Goal: Task Accomplishment & Management: Use online tool/utility

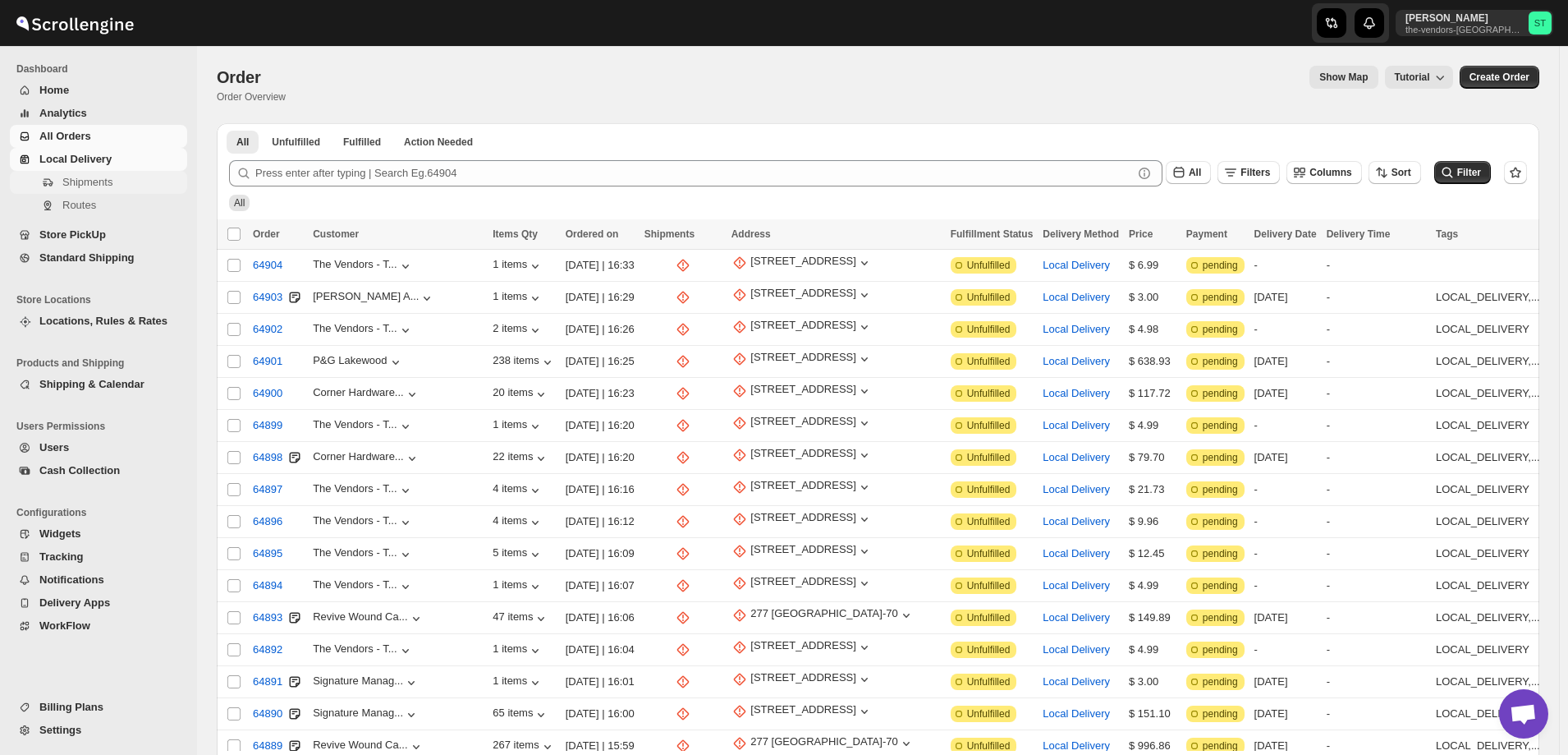
click at [85, 187] on span "Shipments" at bounding box center [87, 182] width 50 height 12
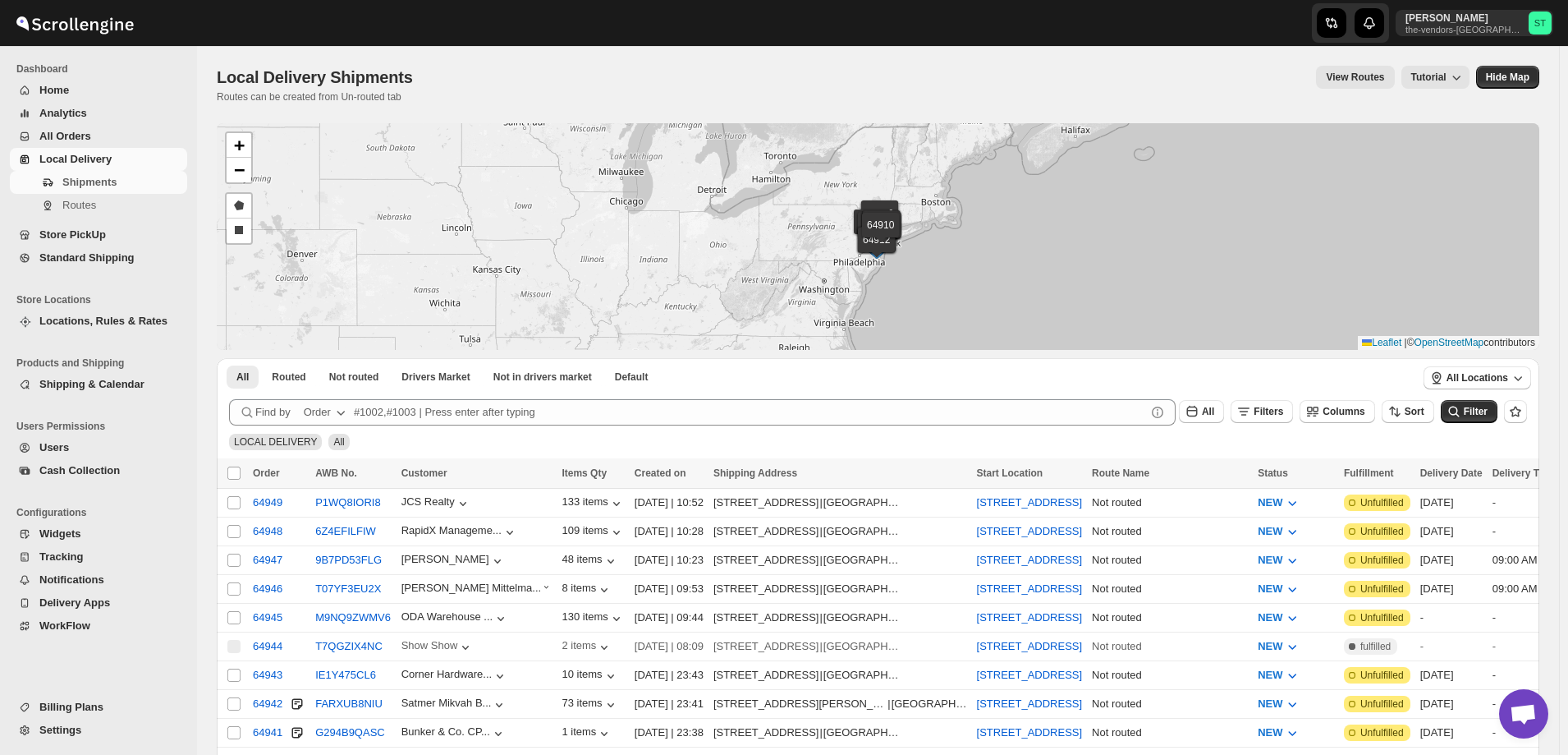
click at [85, 140] on span "All Orders" at bounding box center [65, 136] width 52 height 12
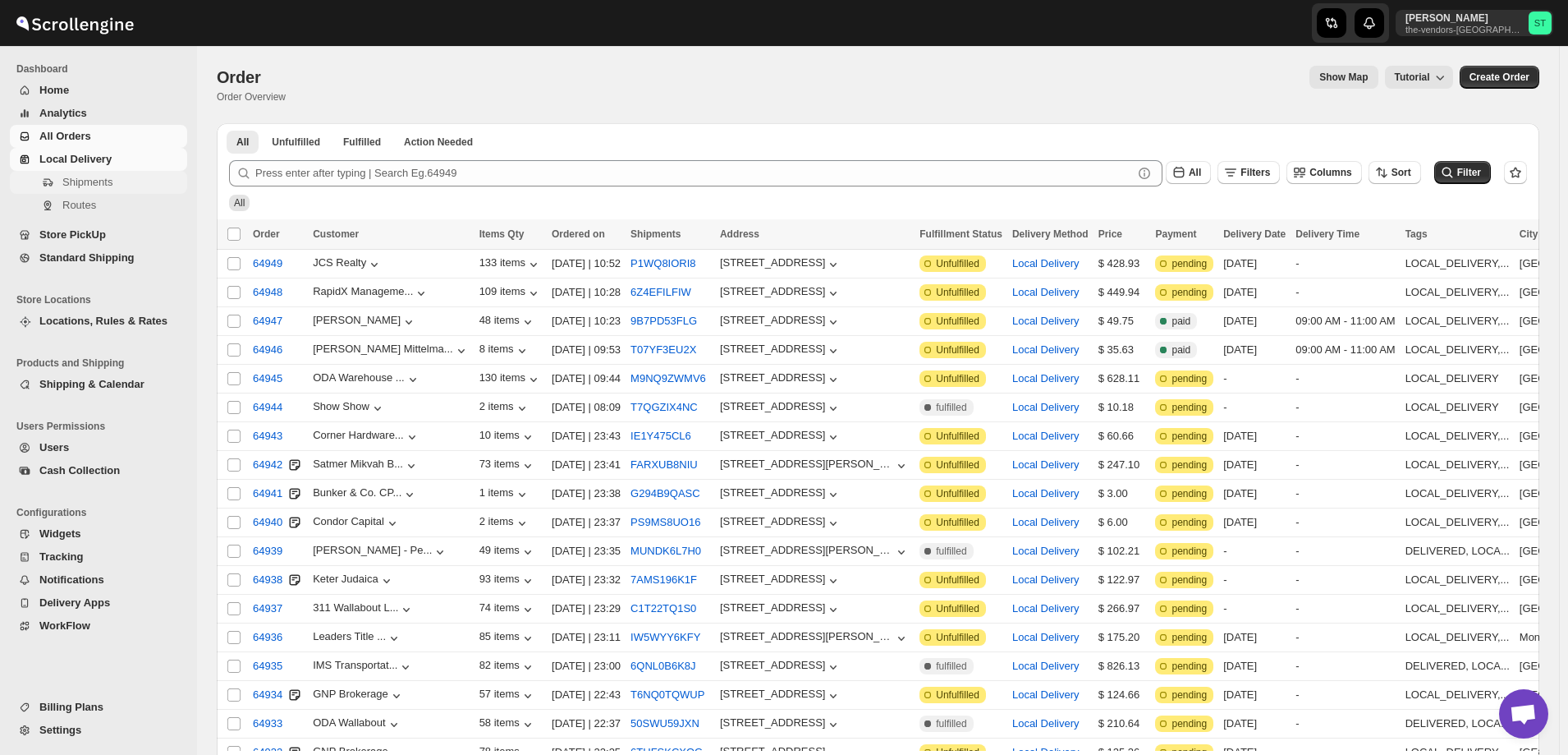
click at [78, 182] on span "Shipments" at bounding box center [87, 182] width 50 height 12
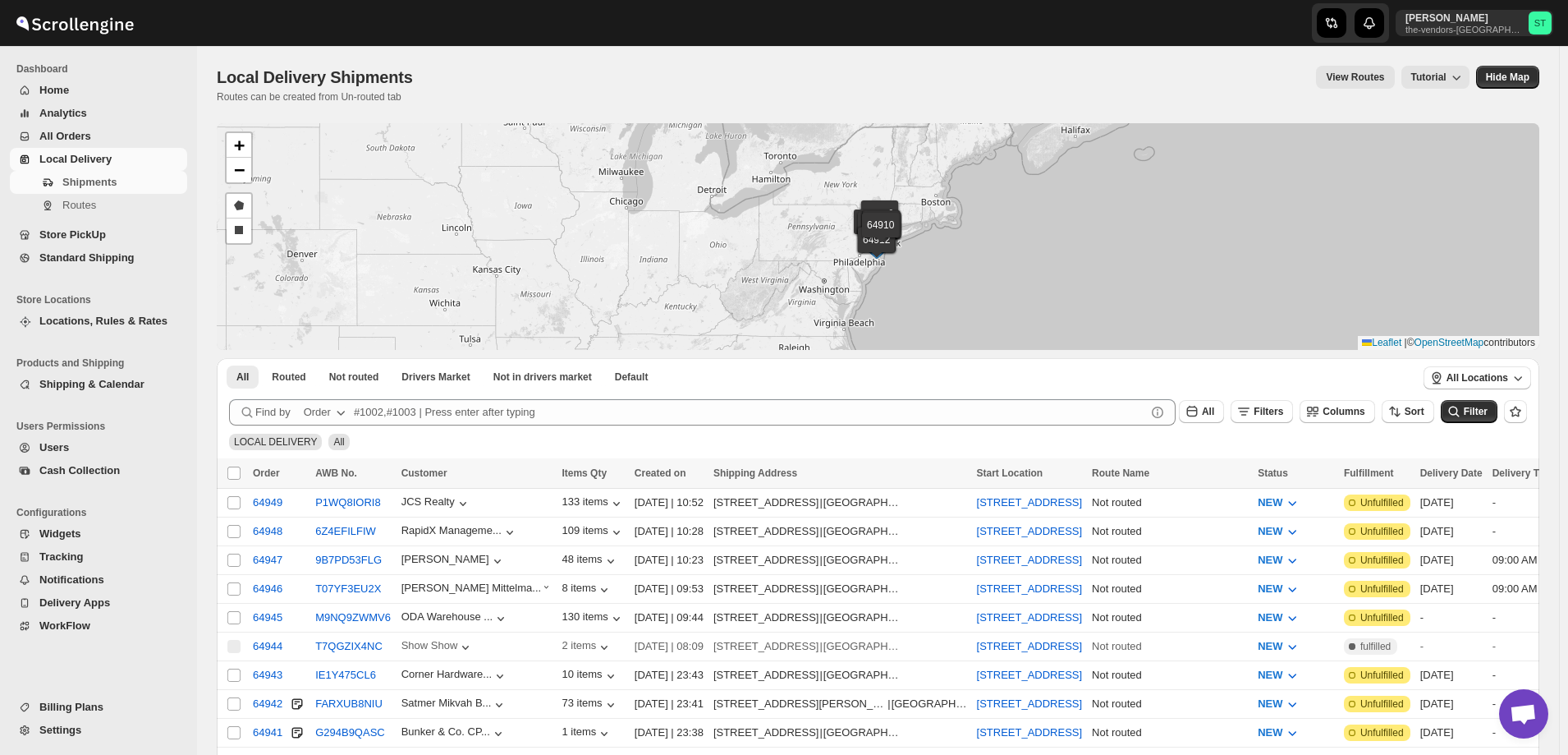
click at [83, 135] on span "All Orders" at bounding box center [65, 136] width 52 height 12
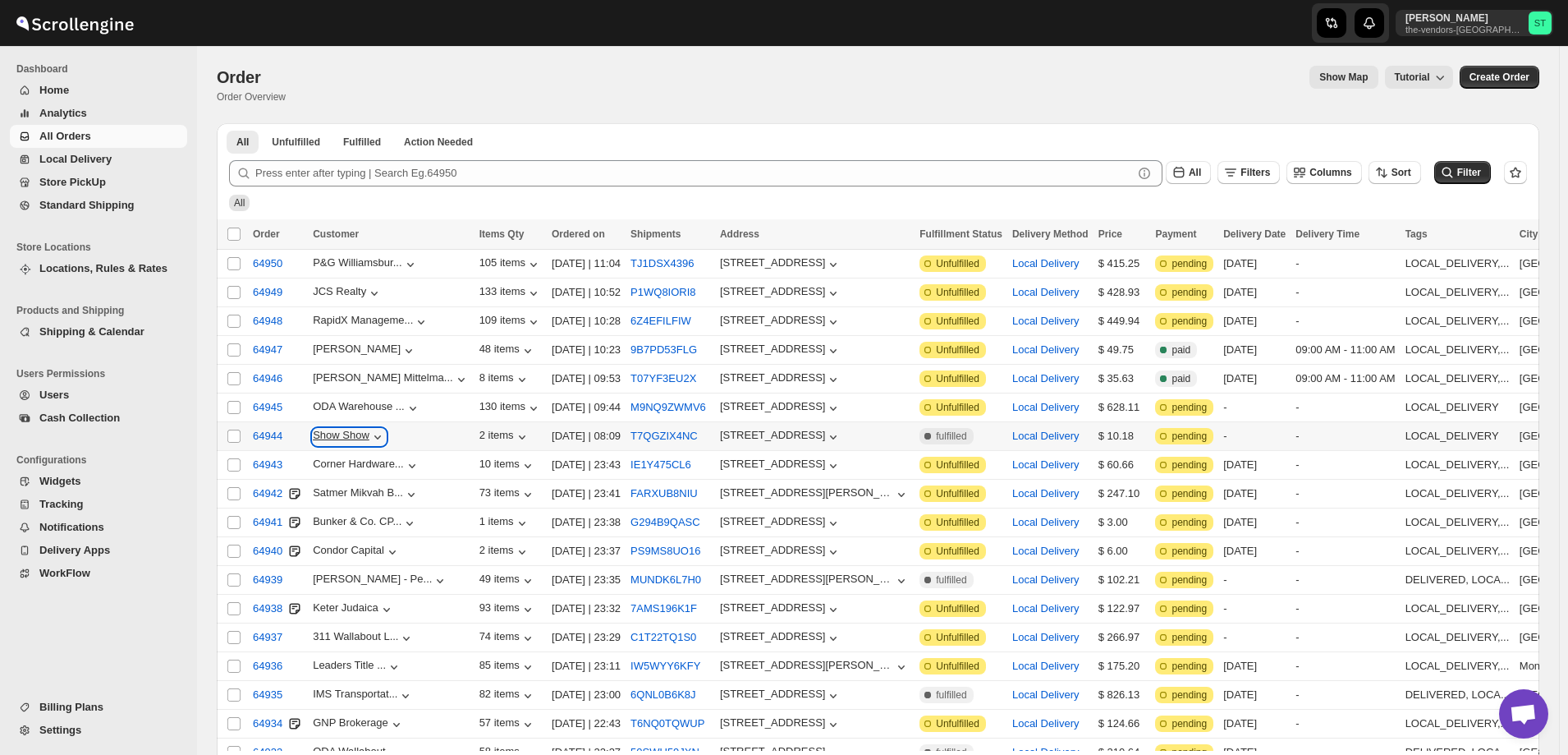
click at [371, 429] on icon "button" at bounding box center [377, 436] width 16 height 16
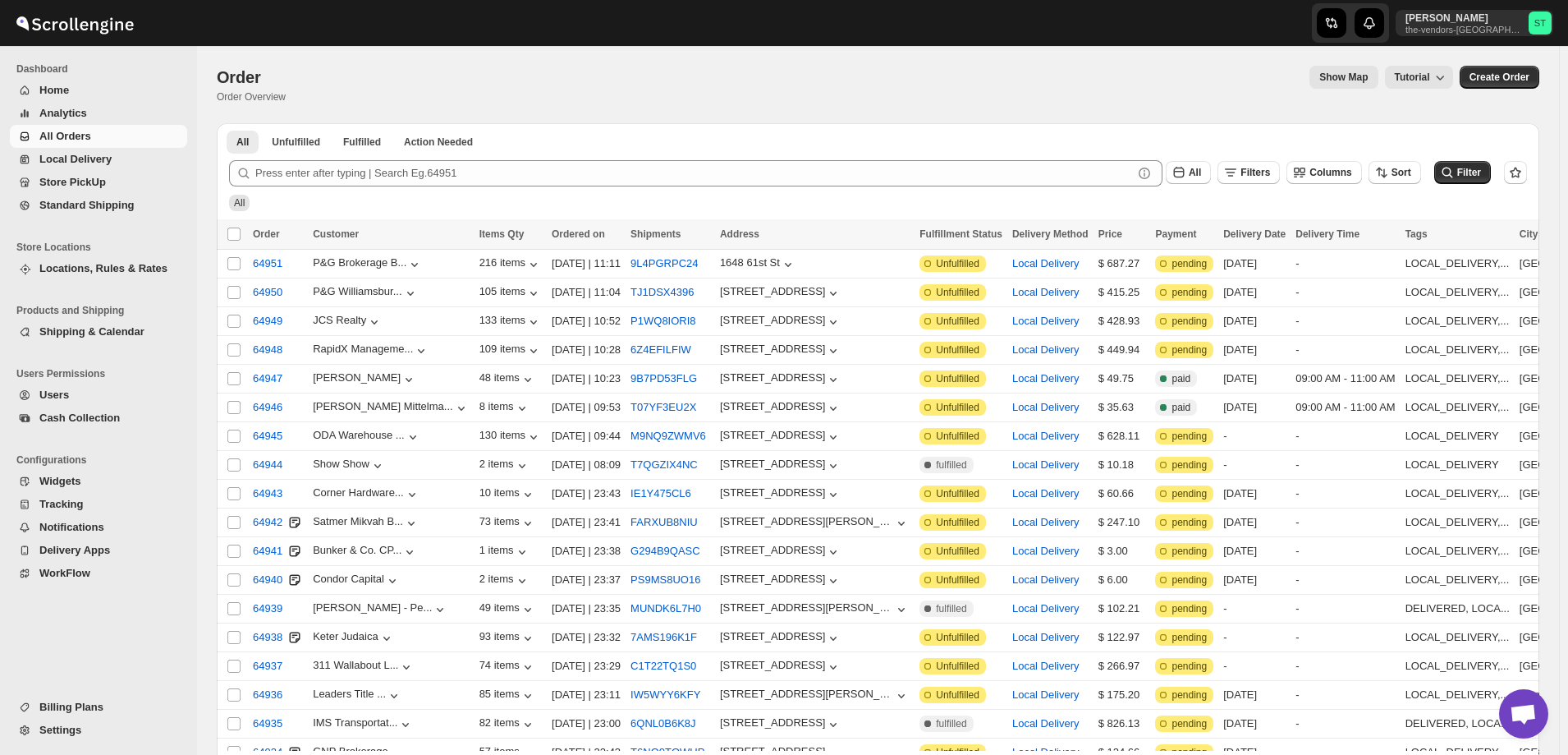
click at [67, 137] on span "All Orders" at bounding box center [65, 136] width 52 height 12
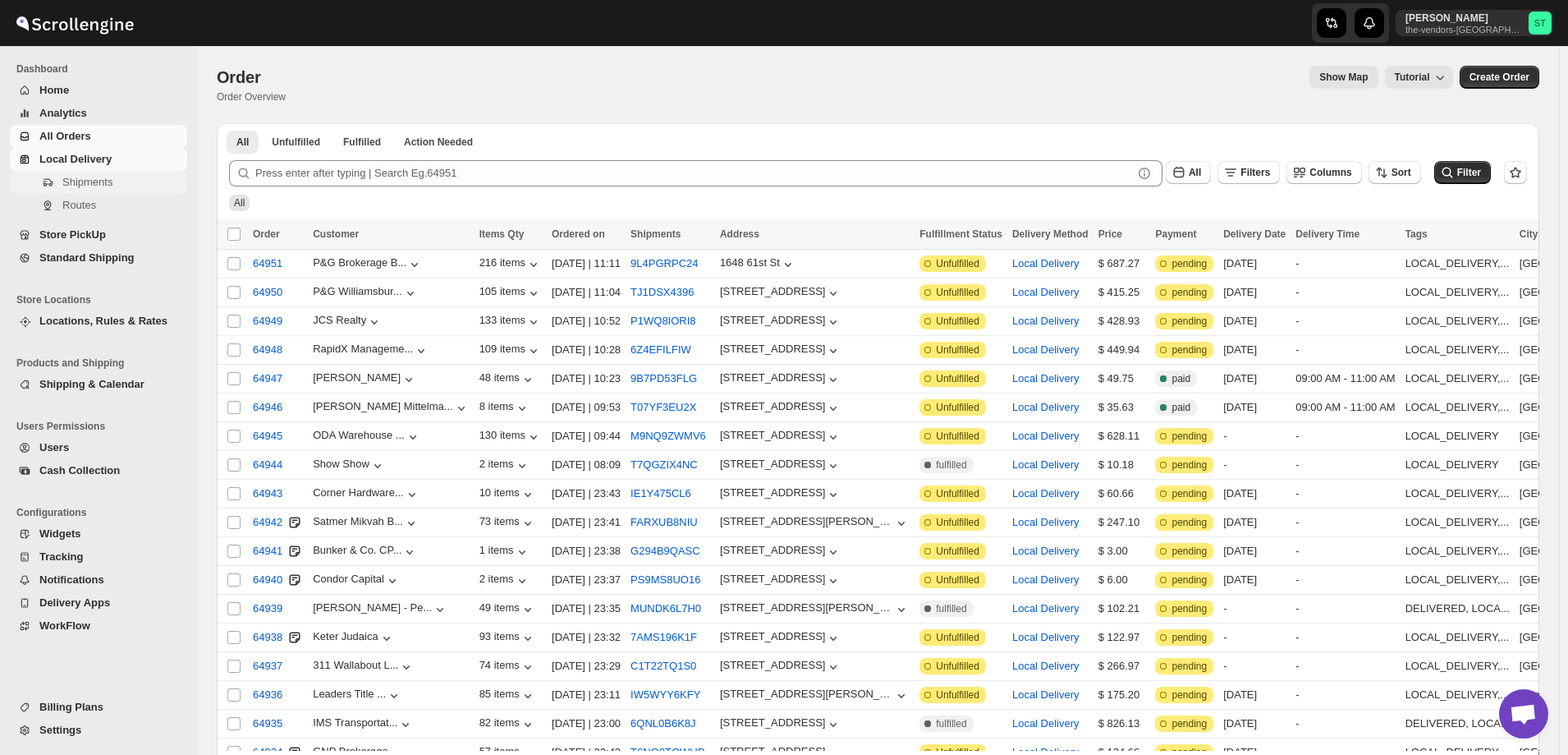
click at [88, 184] on span "Shipments" at bounding box center [87, 182] width 50 height 12
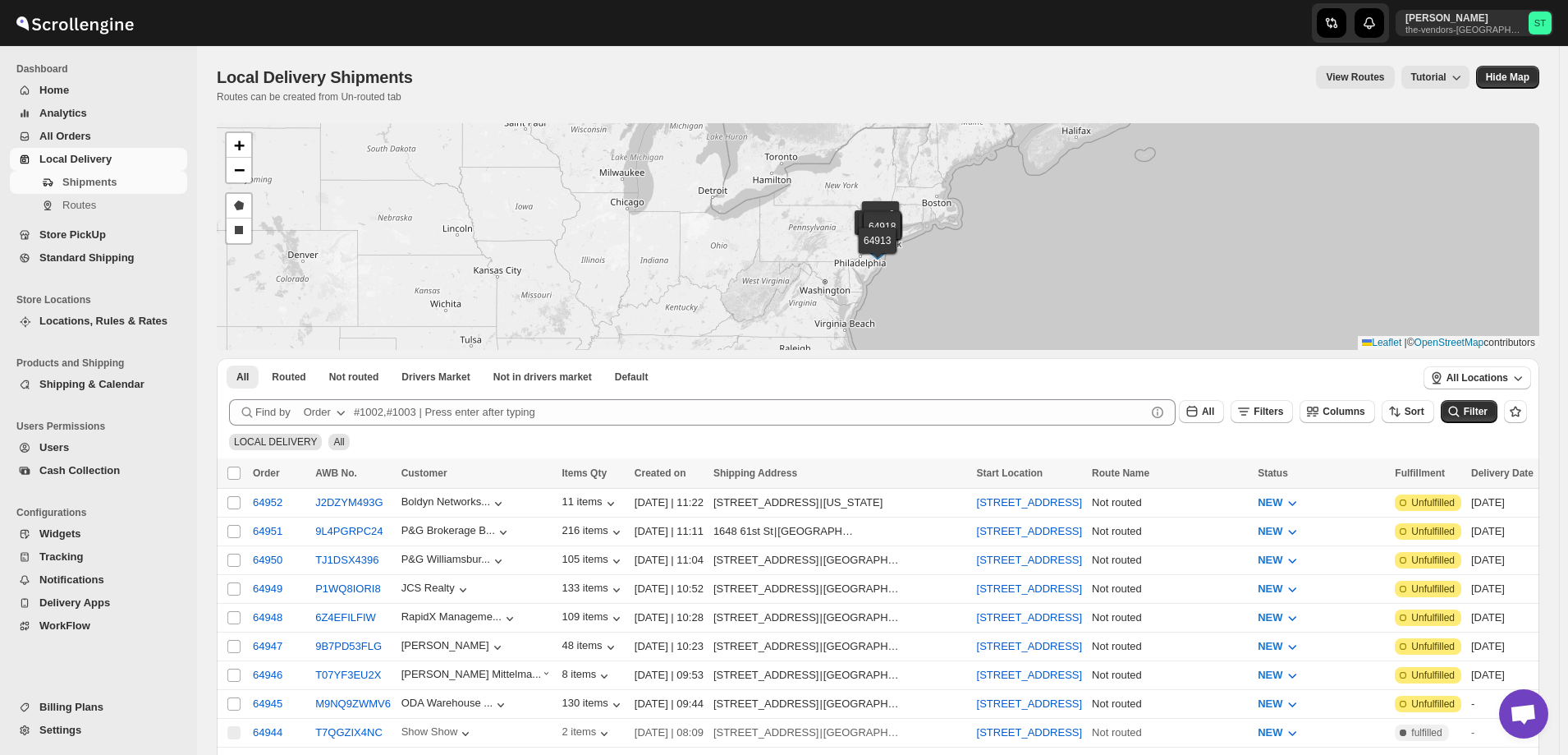
click at [64, 131] on span "All Orders" at bounding box center [65, 136] width 52 height 12
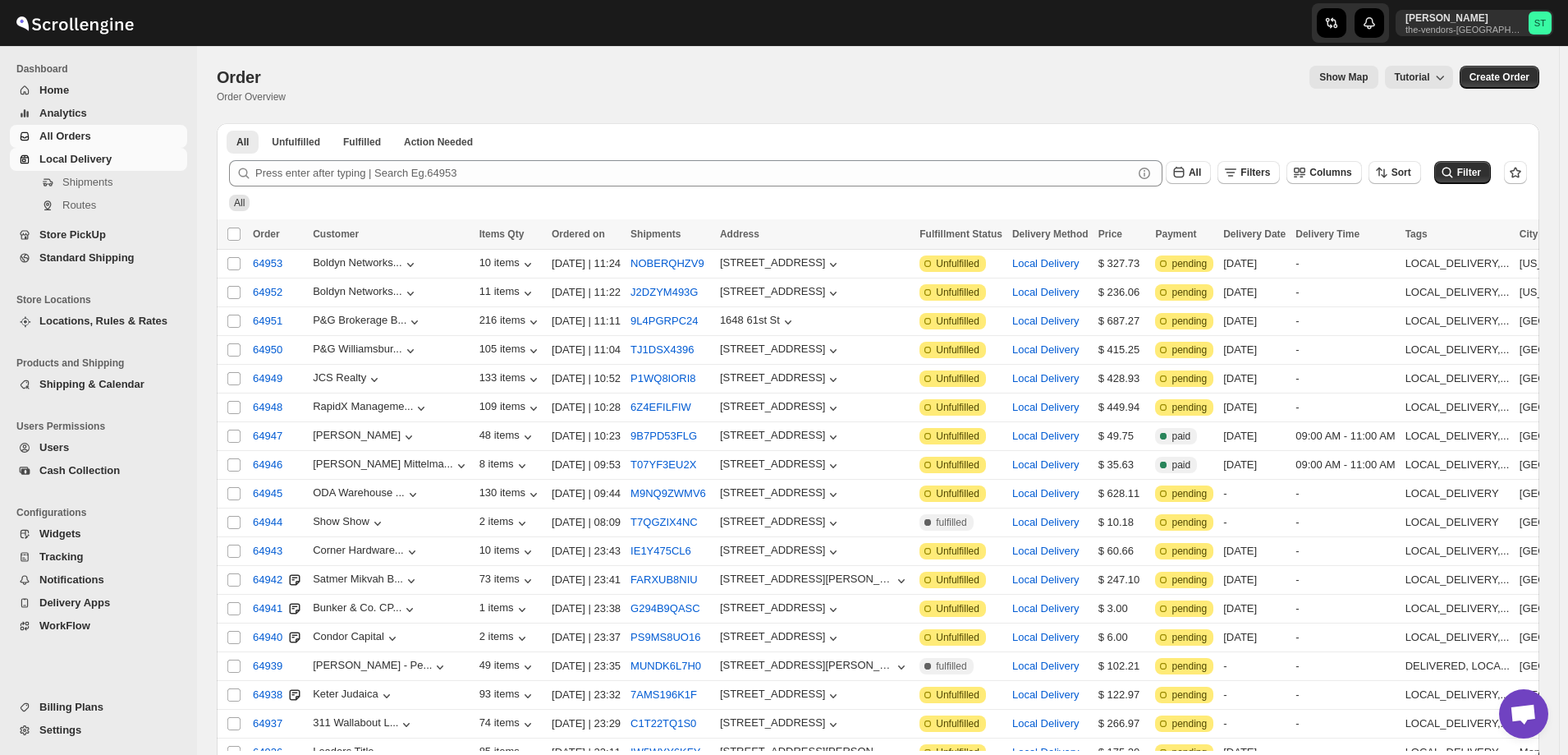
click at [129, 157] on span "Local Delivery" at bounding box center [111, 159] width 144 height 16
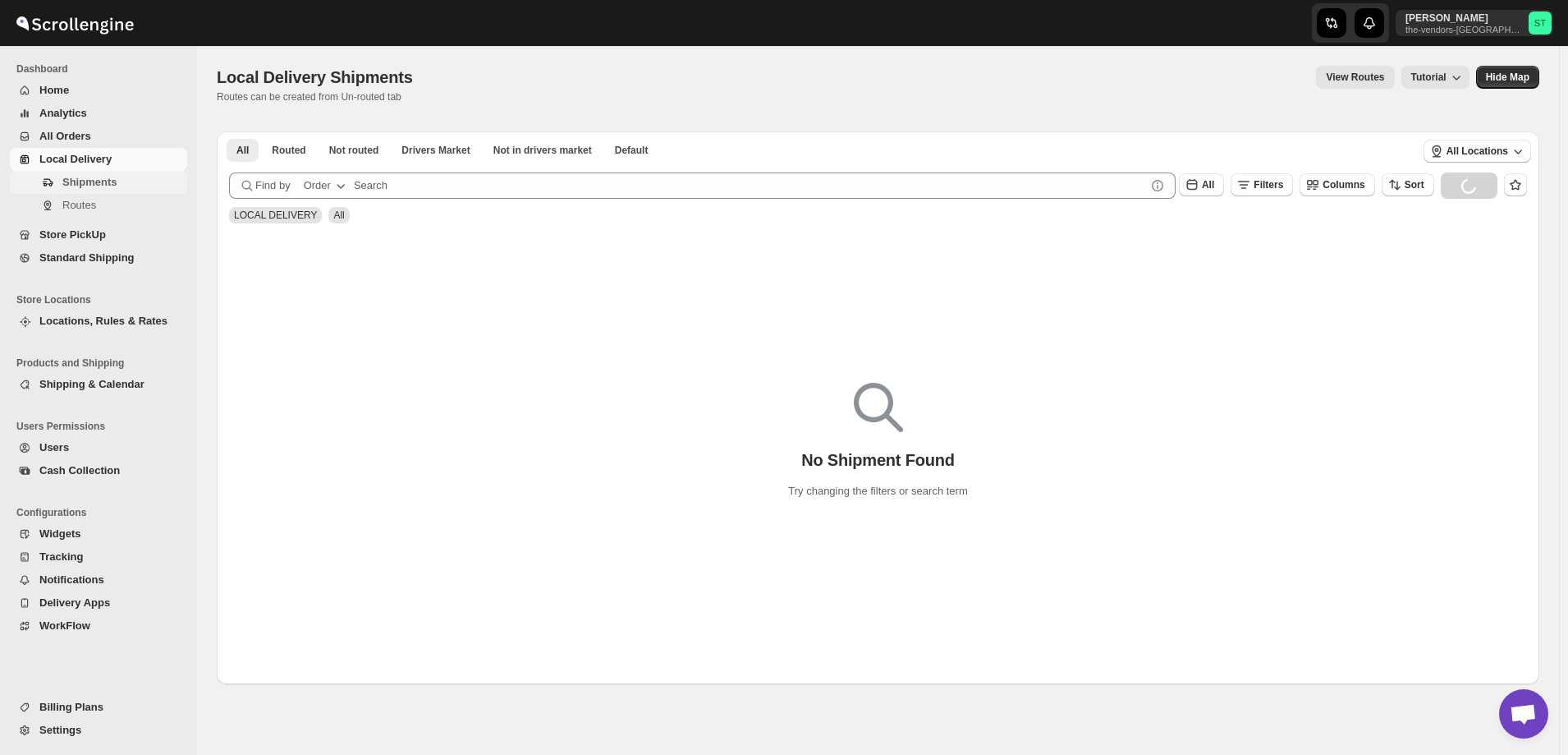
click at [97, 181] on span "Shipments" at bounding box center [89, 182] width 54 height 12
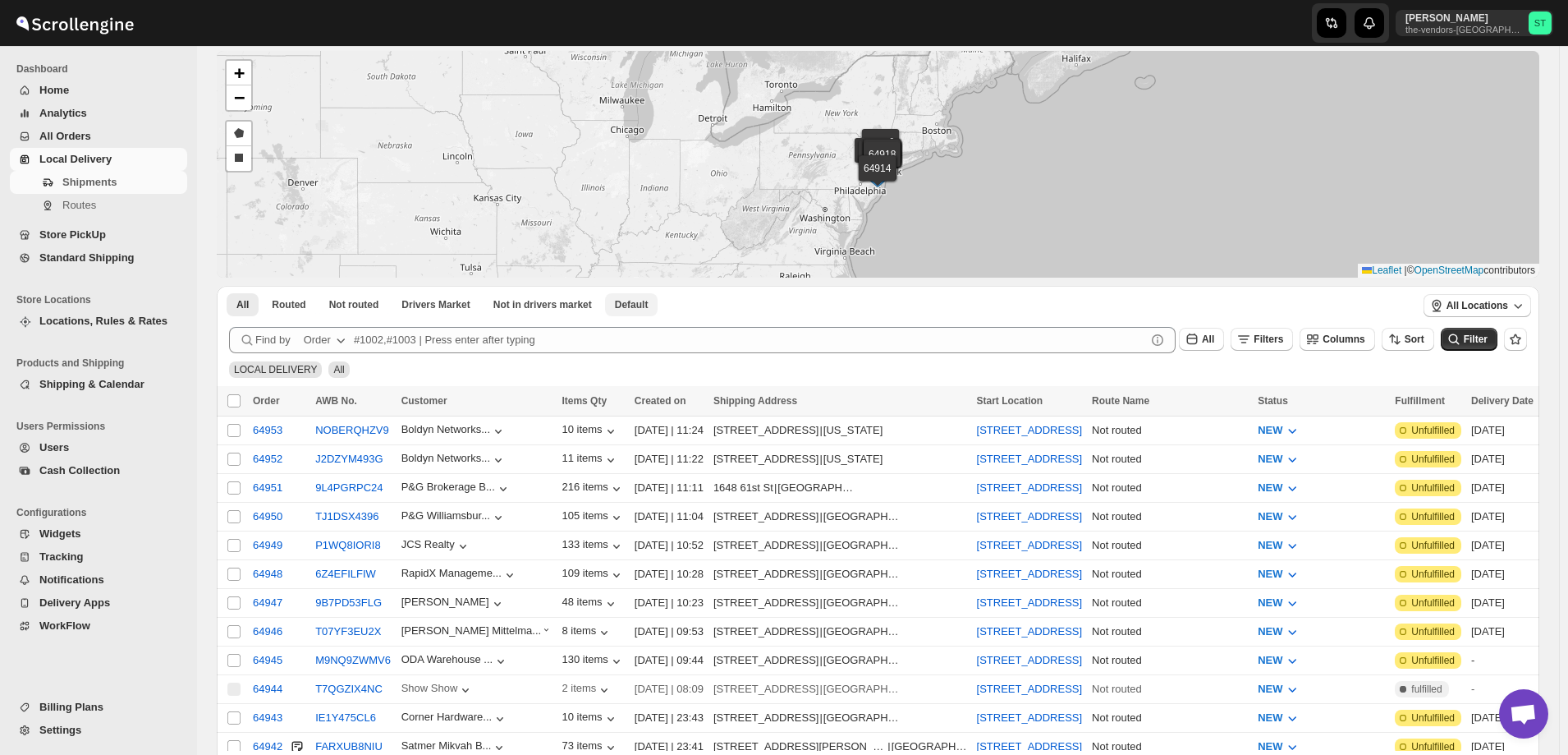
scroll to position [82, 0]
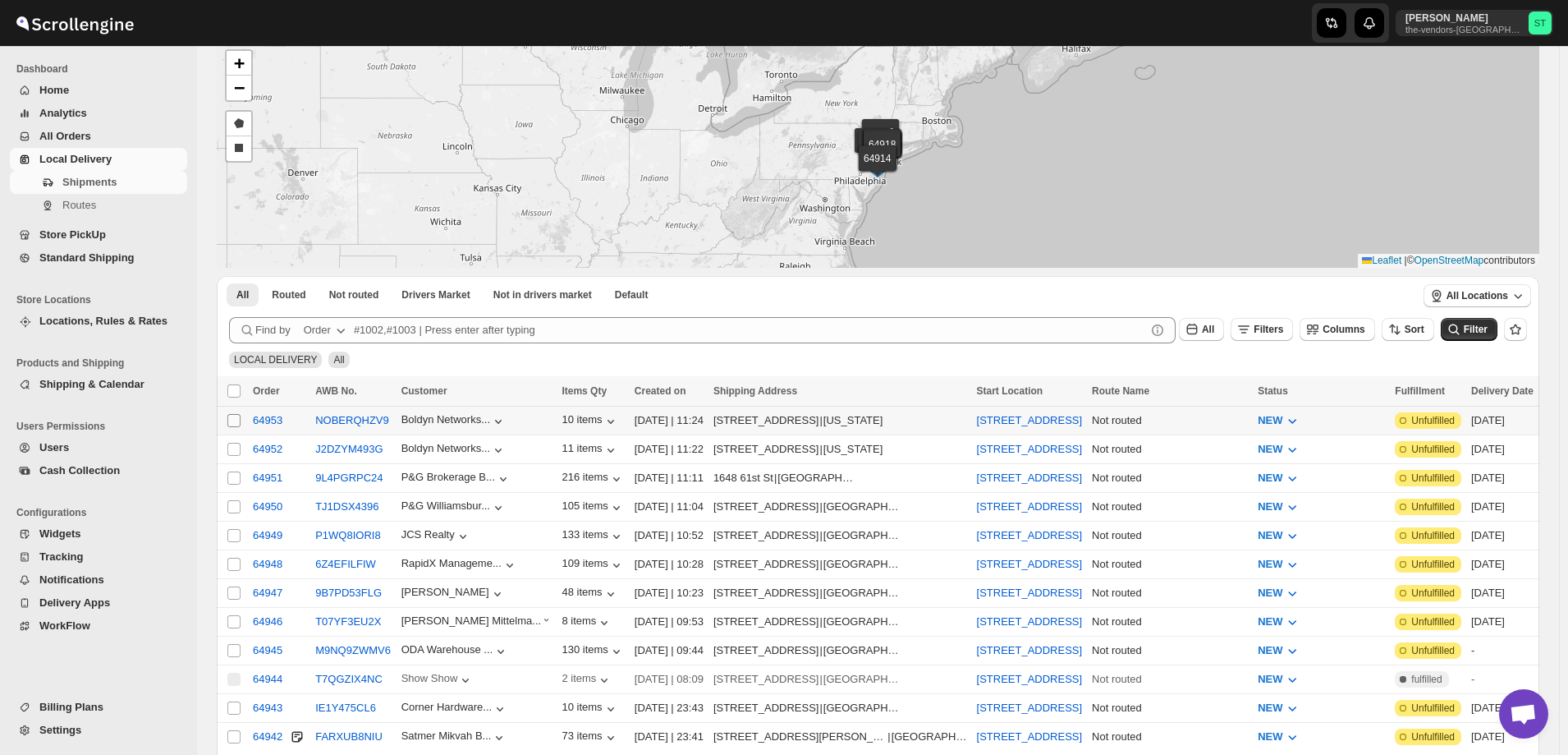
click at [231, 419] on input "Select shipment" at bounding box center [233, 420] width 13 height 13
checkbox input "true"
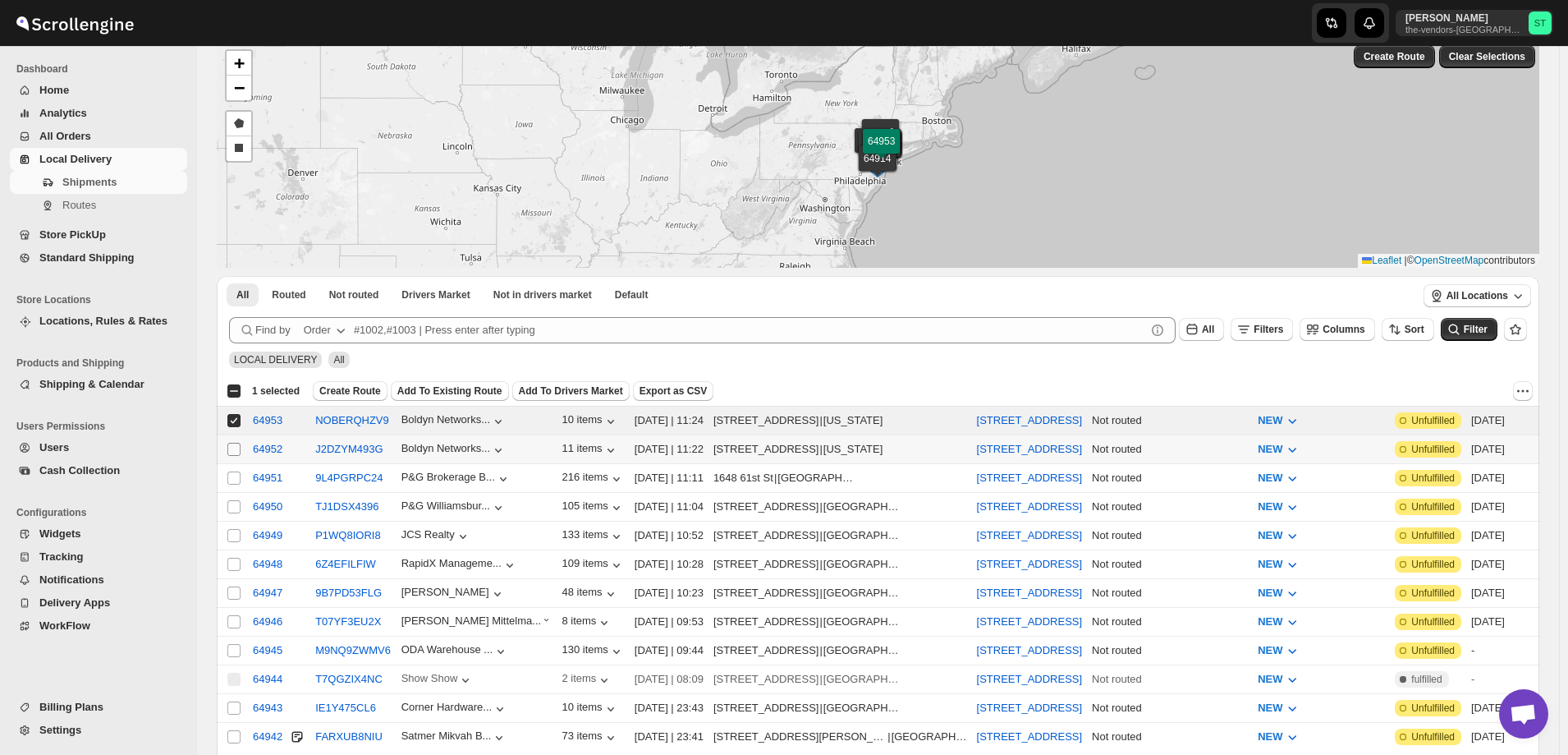
click at [234, 449] on input "Select shipment" at bounding box center [233, 448] width 13 height 13
checkbox input "true"
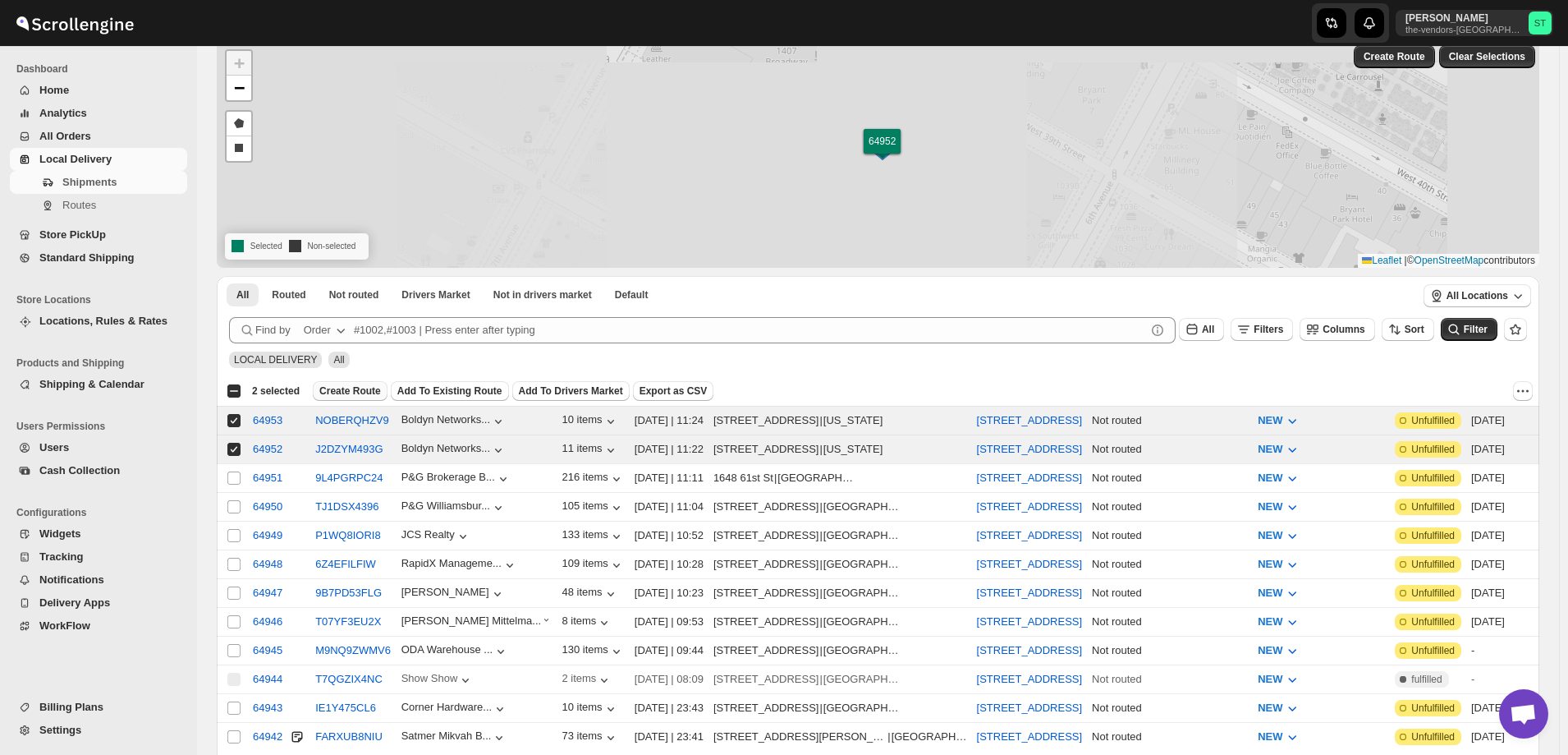
click at [342, 395] on span "Create Route" at bounding box center [350, 390] width 61 height 13
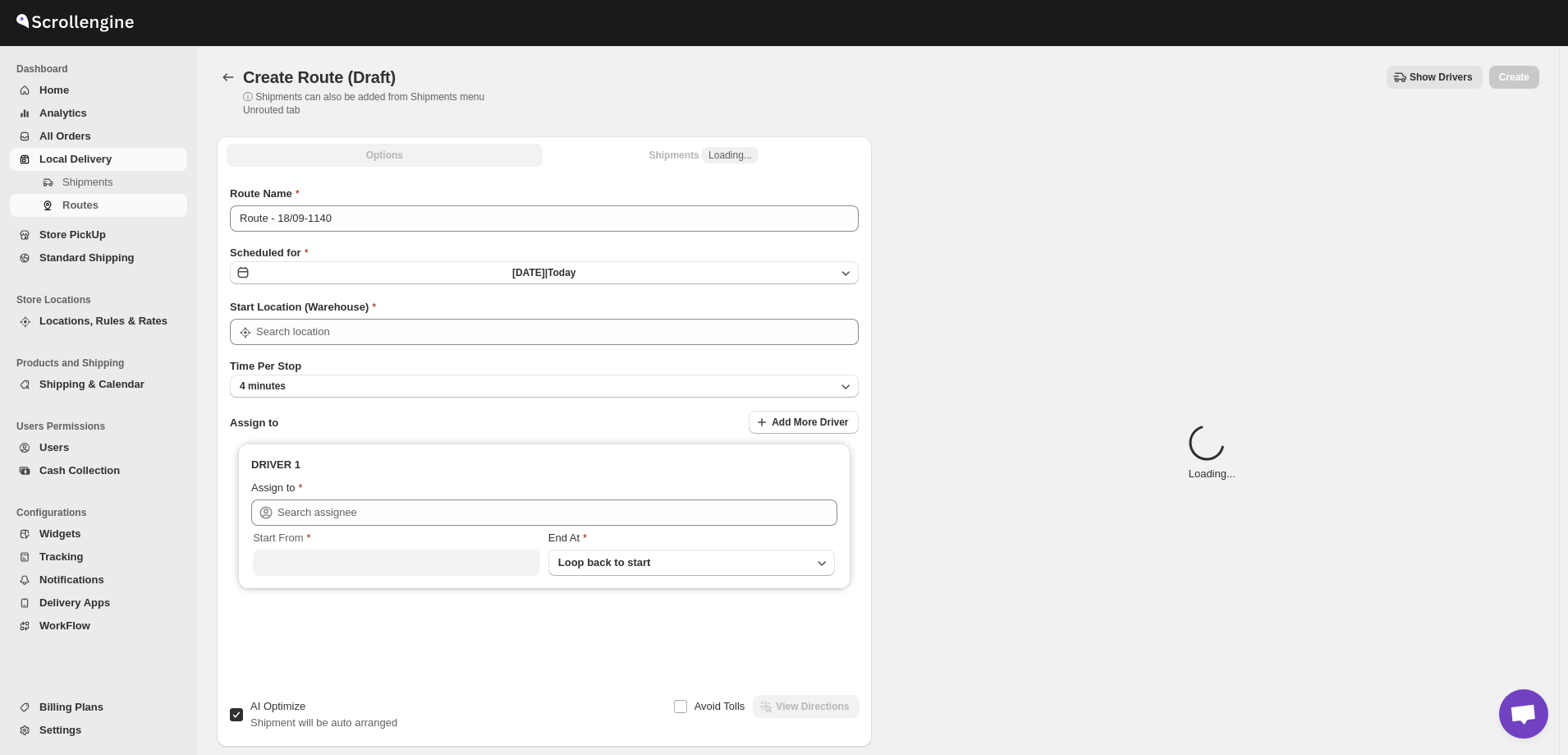
type input "[STREET_ADDRESS]"
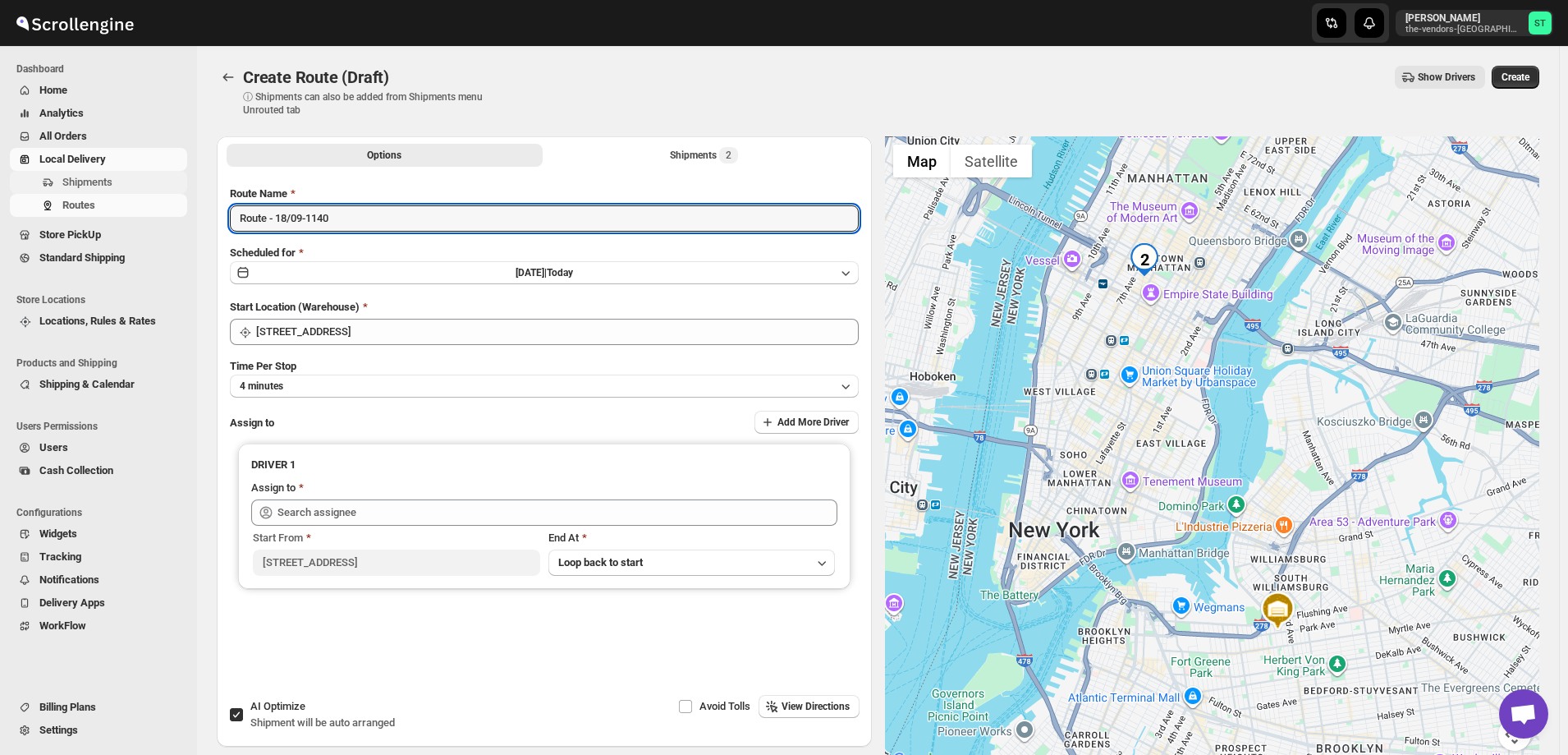
drag, startPoint x: 406, startPoint y: 213, endPoint x: 85, endPoint y: 183, distance: 322.4
click at [126, 196] on div "Skip to content [PERSON_NAME] the-vendors-[GEOGRAPHIC_DATA] ST Dashboard Home A…" at bounding box center [784, 426] width 1568 height 852
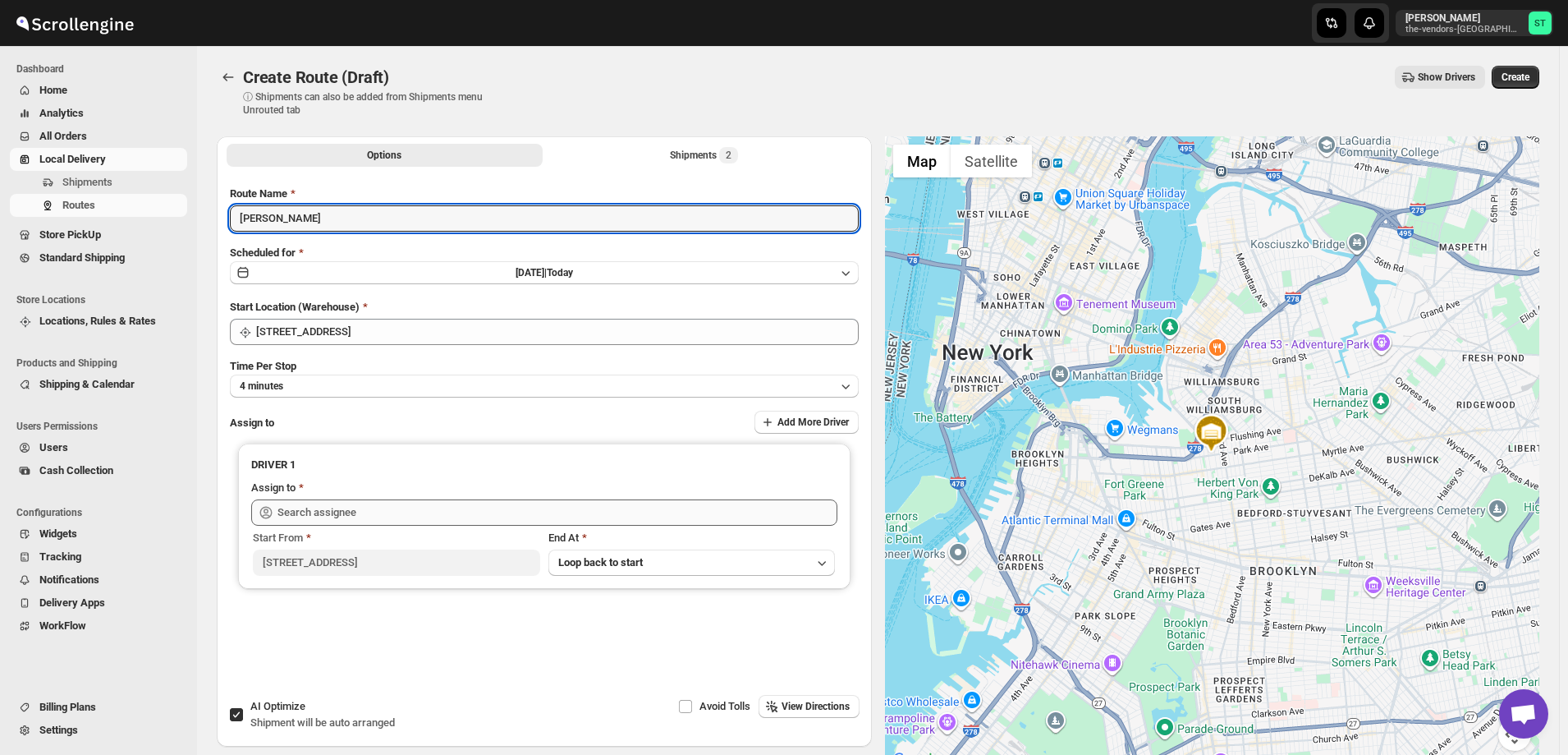
type input "[PERSON_NAME]"
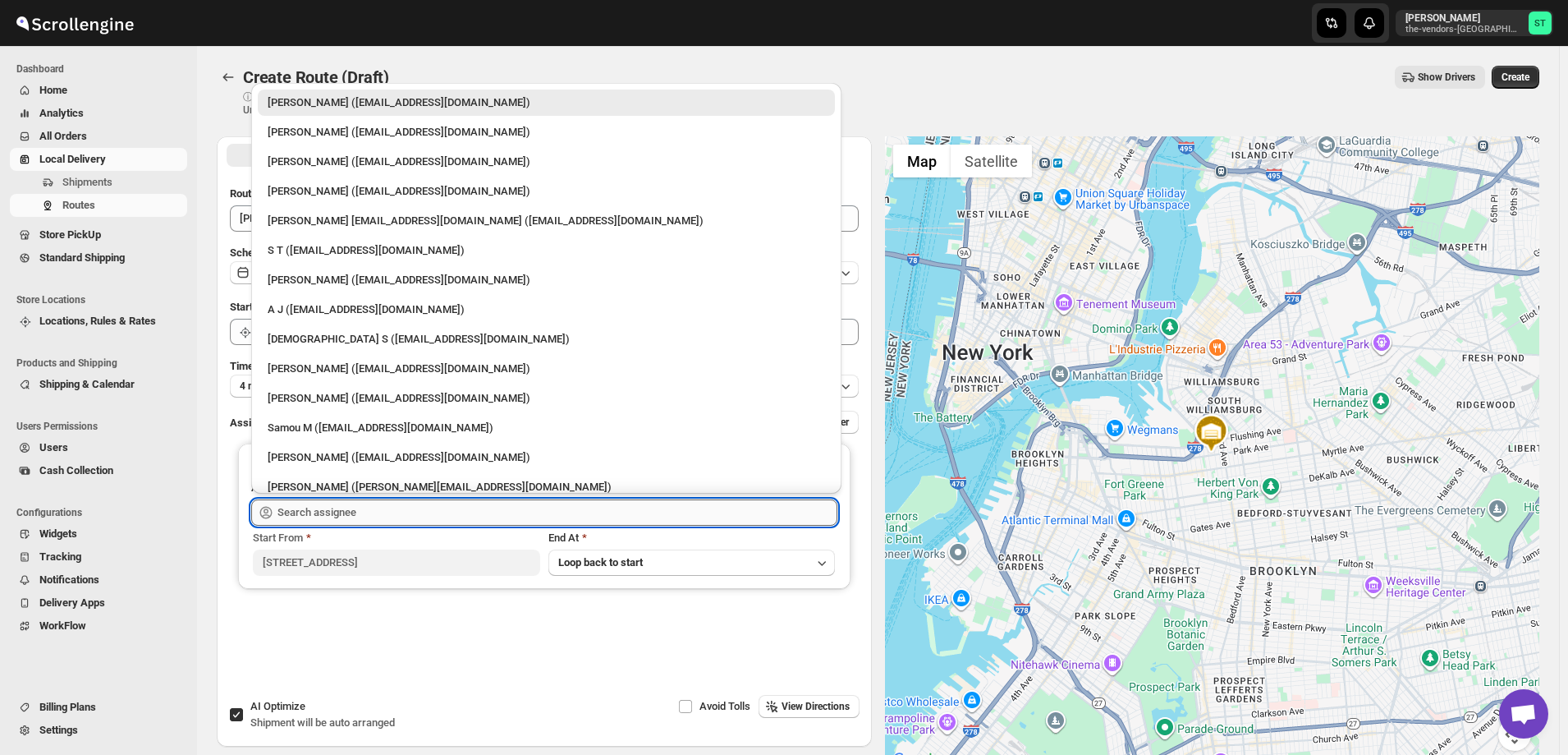
click at [340, 512] on input "text" at bounding box center [557, 512] width 560 height 26
click at [349, 359] on div "[PERSON_NAME] ([EMAIL_ADDRESS][DOMAIN_NAME])" at bounding box center [546, 368] width 577 height 26
type input "[PERSON_NAME] ([EMAIL_ADDRESS][DOMAIN_NAME])"
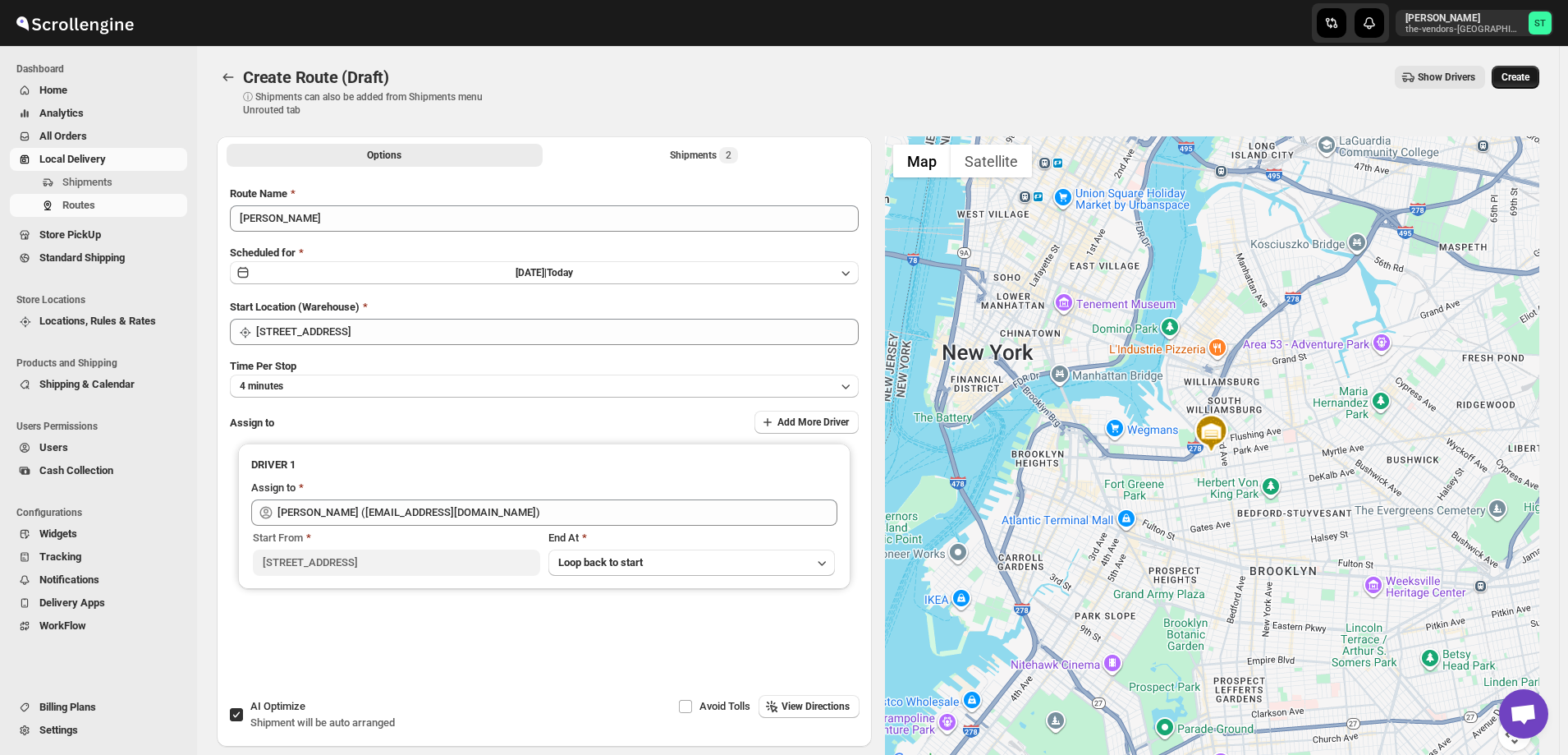
click at [1527, 67] on button "Create" at bounding box center [1516, 77] width 48 height 23
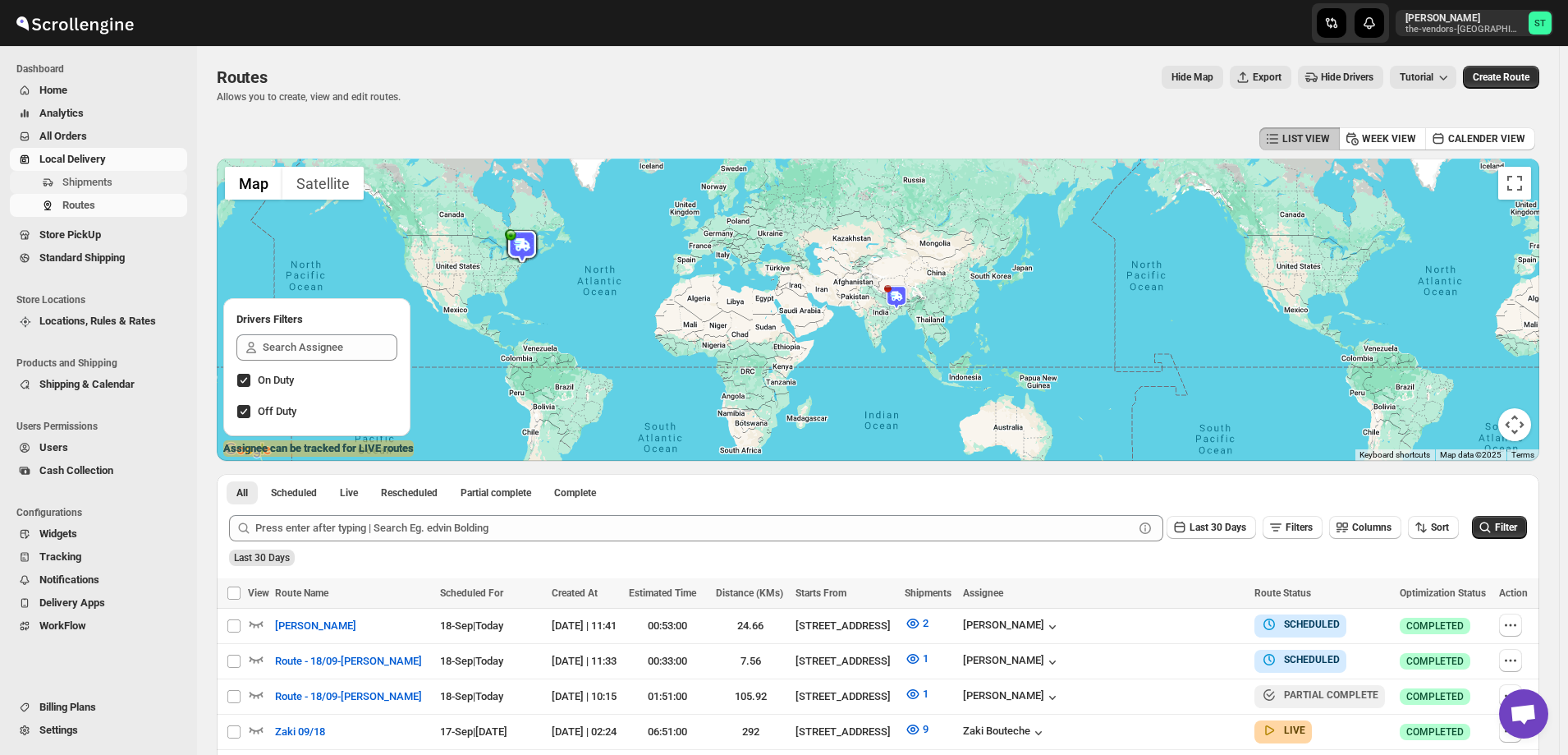
click at [96, 184] on span "Shipments" at bounding box center [87, 182] width 50 height 12
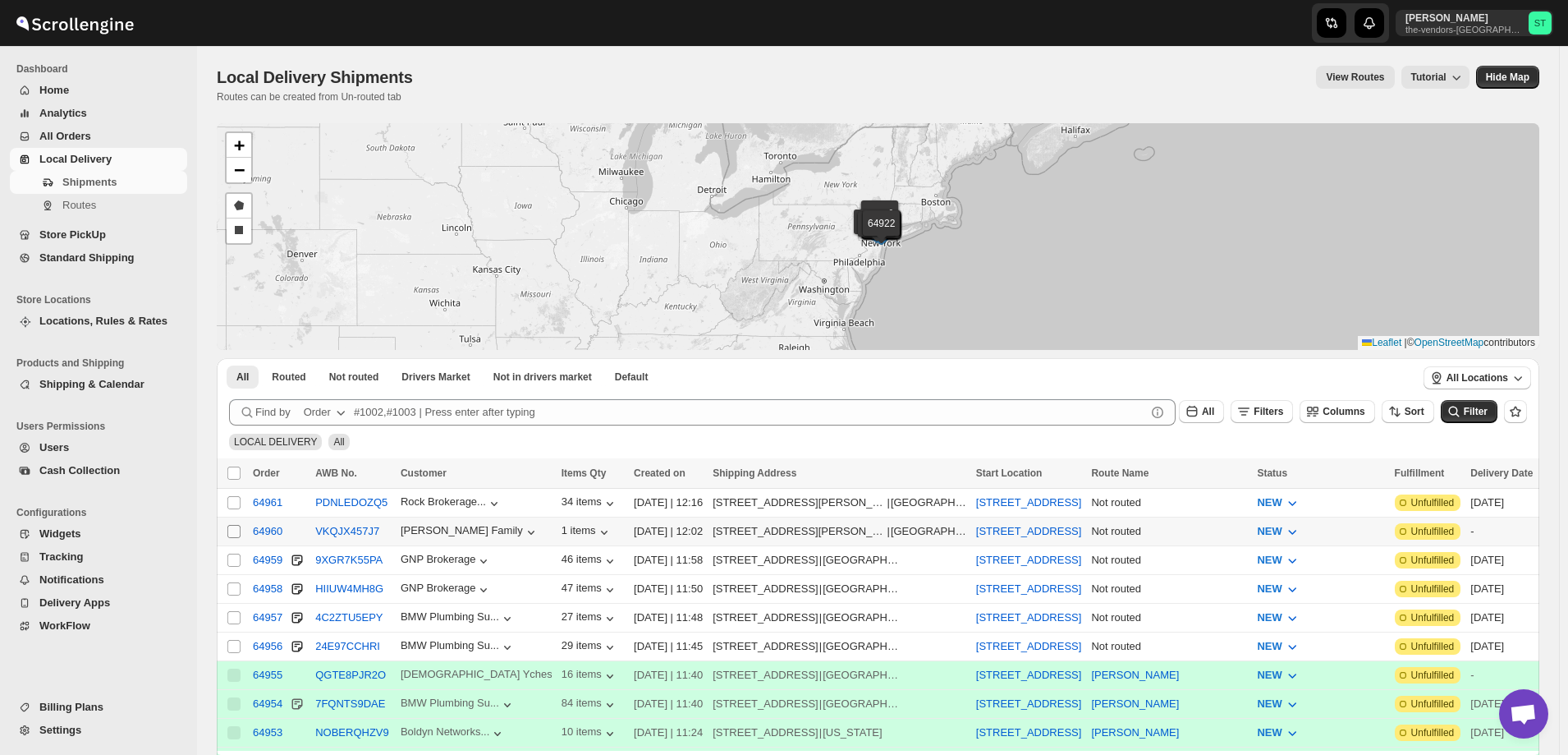
click at [237, 530] on input "Select shipment" at bounding box center [233, 531] width 13 height 13
checkbox input "true"
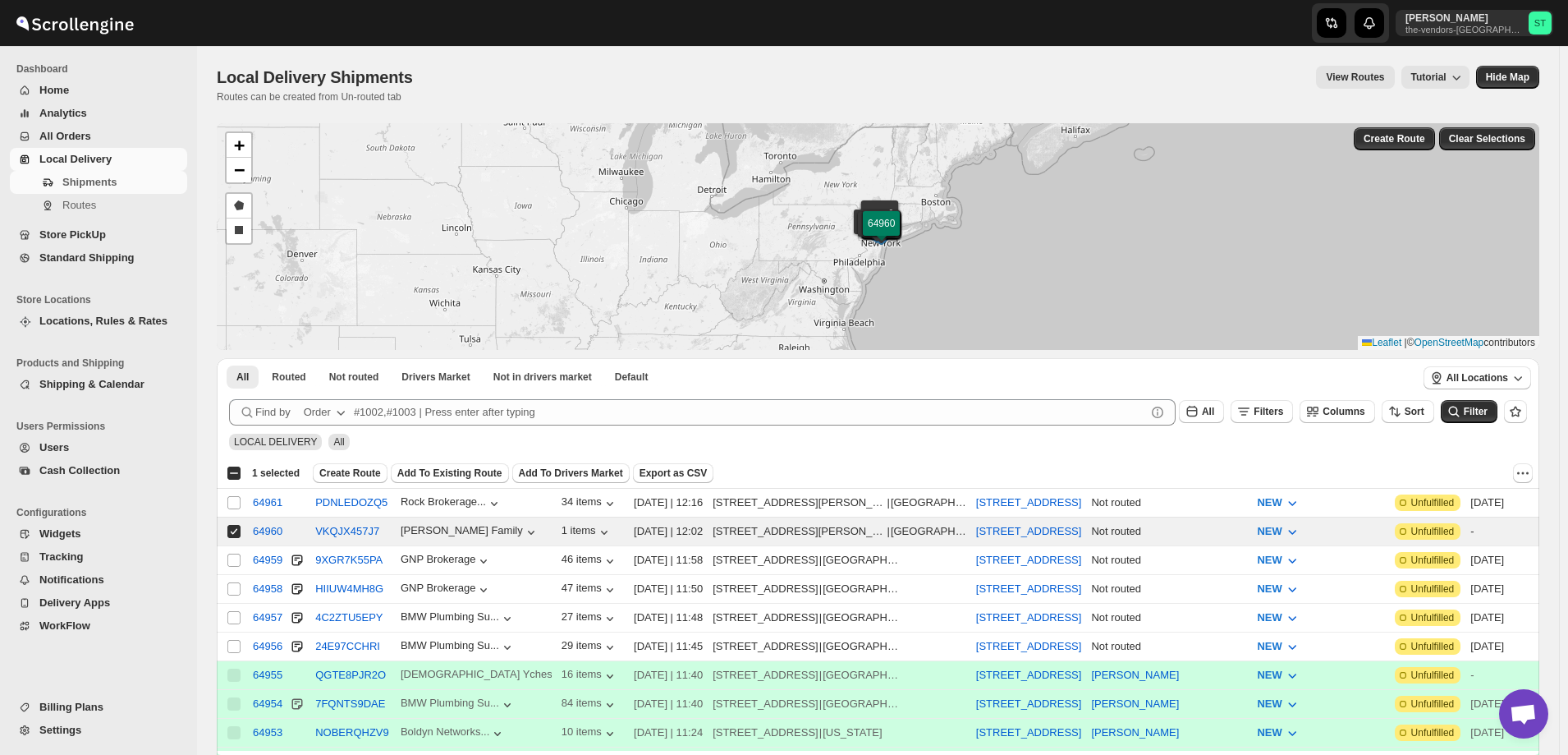
click at [434, 472] on span "Add To Existing Route" at bounding box center [450, 472] width 105 height 13
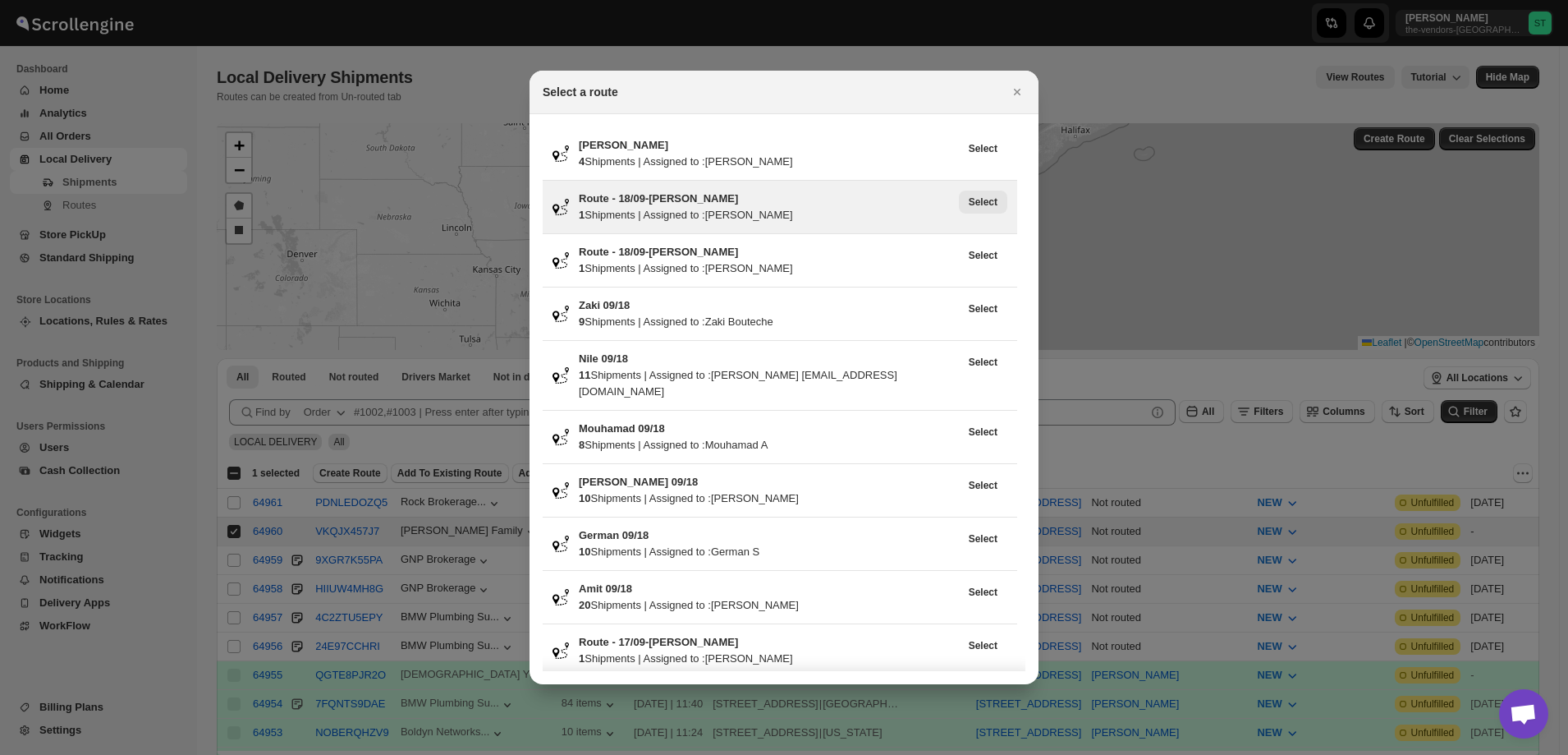
click at [968, 205] on button "Select" at bounding box center [982, 202] width 49 height 23
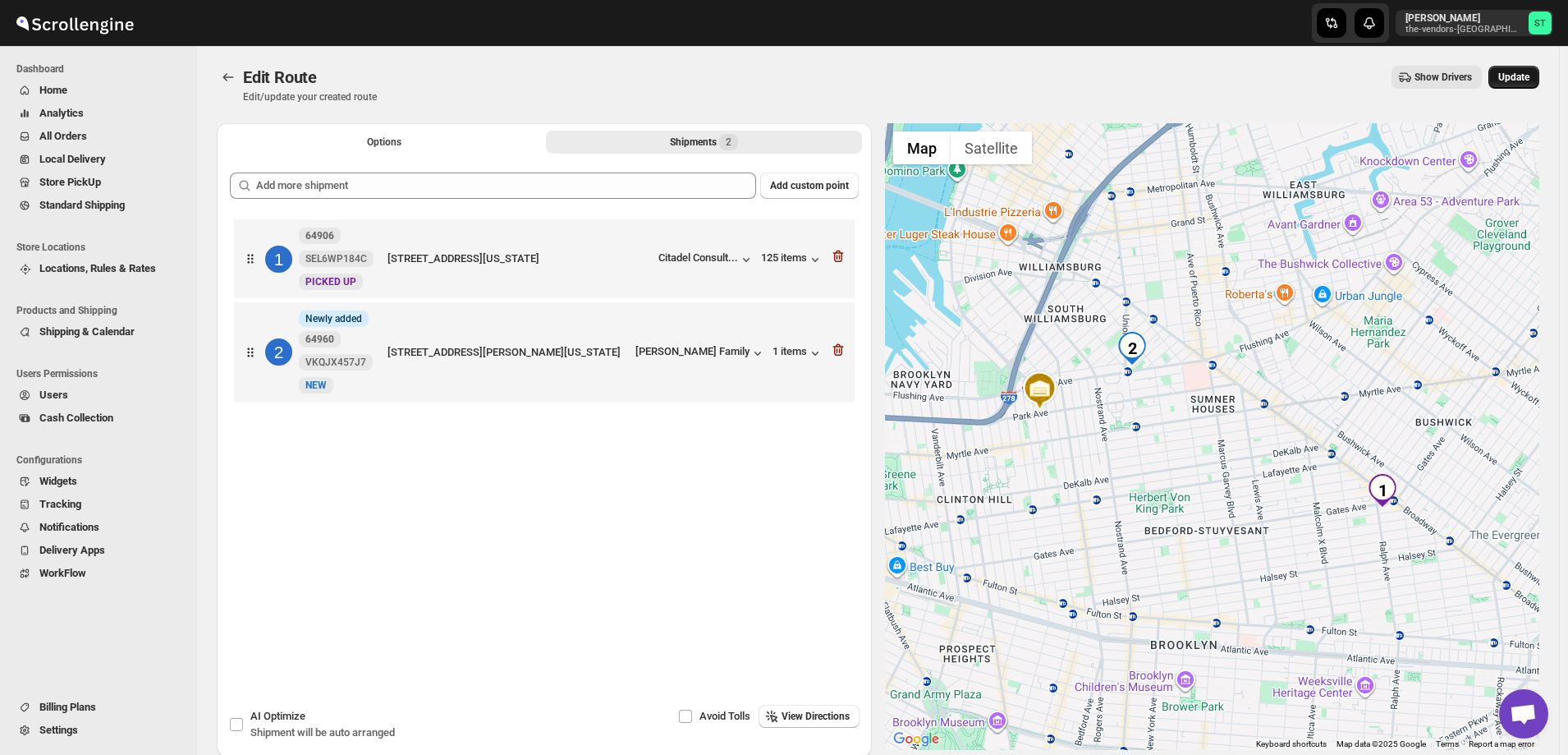
click at [1518, 79] on span "Update" at bounding box center [1513, 77] width 32 height 13
